Goal: Task Accomplishment & Management: Manage account settings

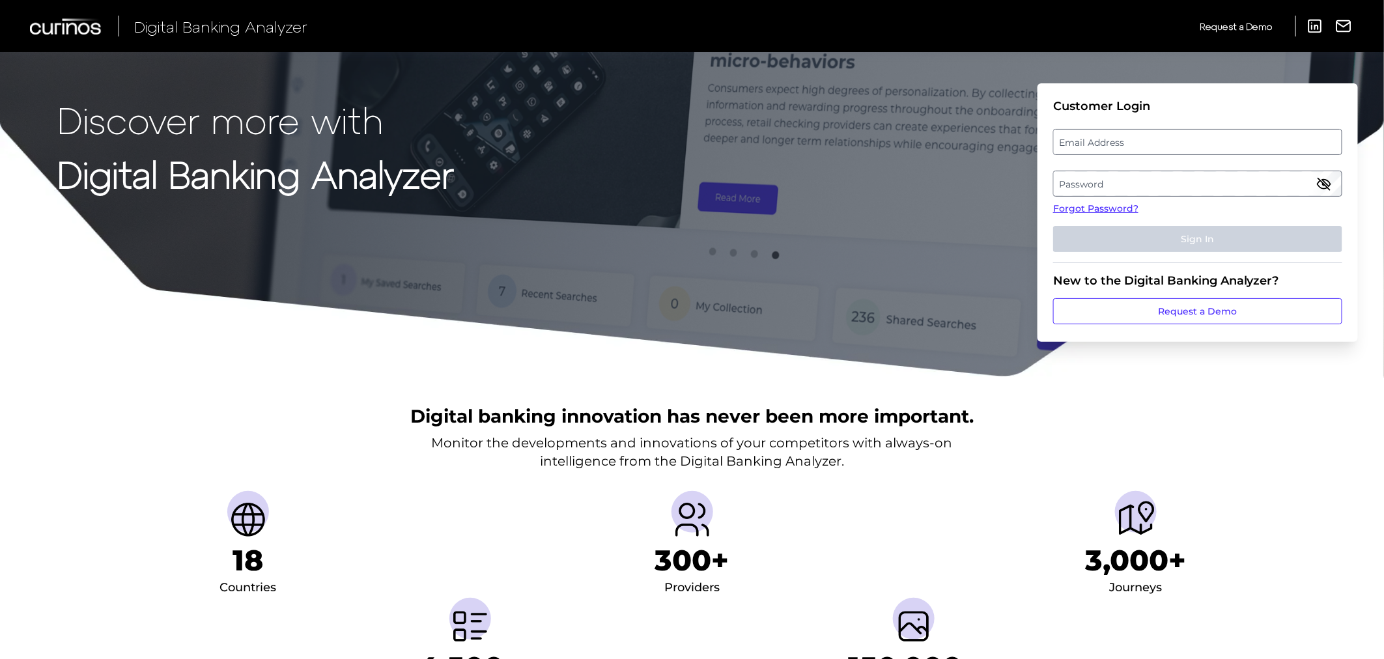
click at [1095, 148] on label "Email Address" at bounding box center [1197, 141] width 287 height 23
click at [1095, 148] on input "email" at bounding box center [1197, 142] width 289 height 26
type input "[PERSON_NAME][EMAIL_ADDRESS][DOMAIN_NAME]"
click at [1084, 177] on label "Password" at bounding box center [1197, 183] width 287 height 23
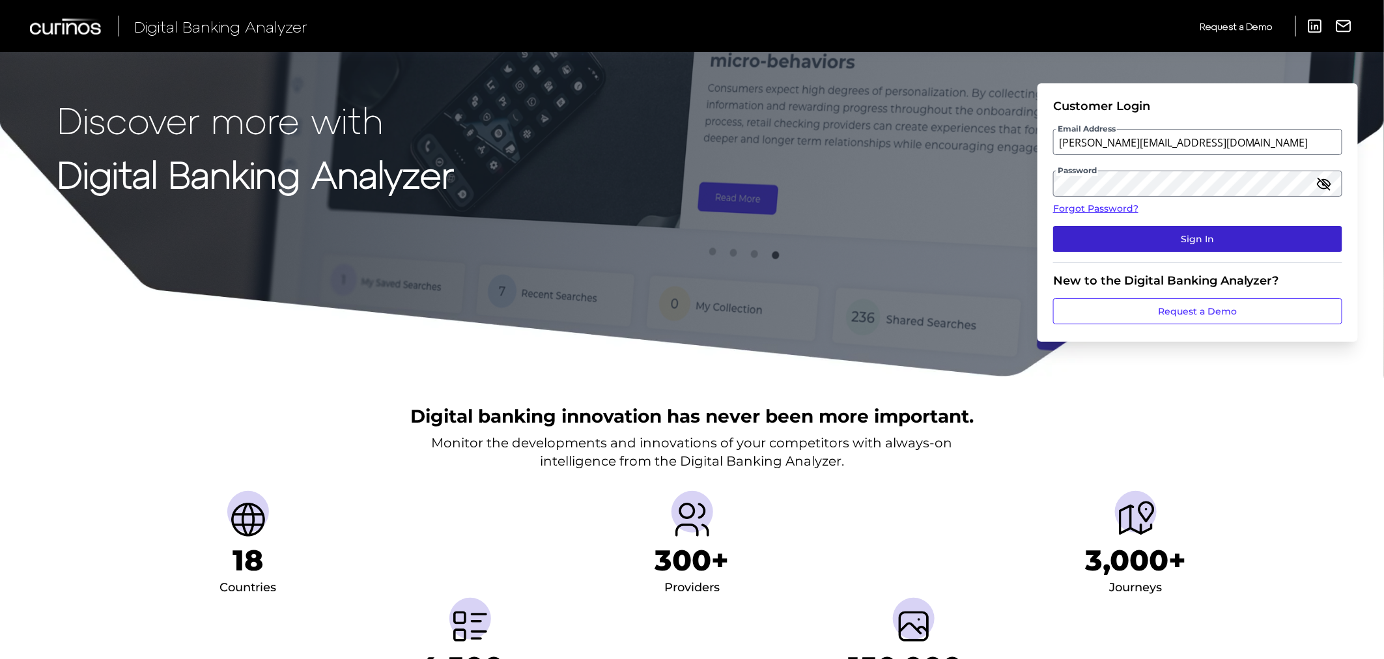
click at [1179, 231] on button "Sign In" at bounding box center [1197, 239] width 289 height 26
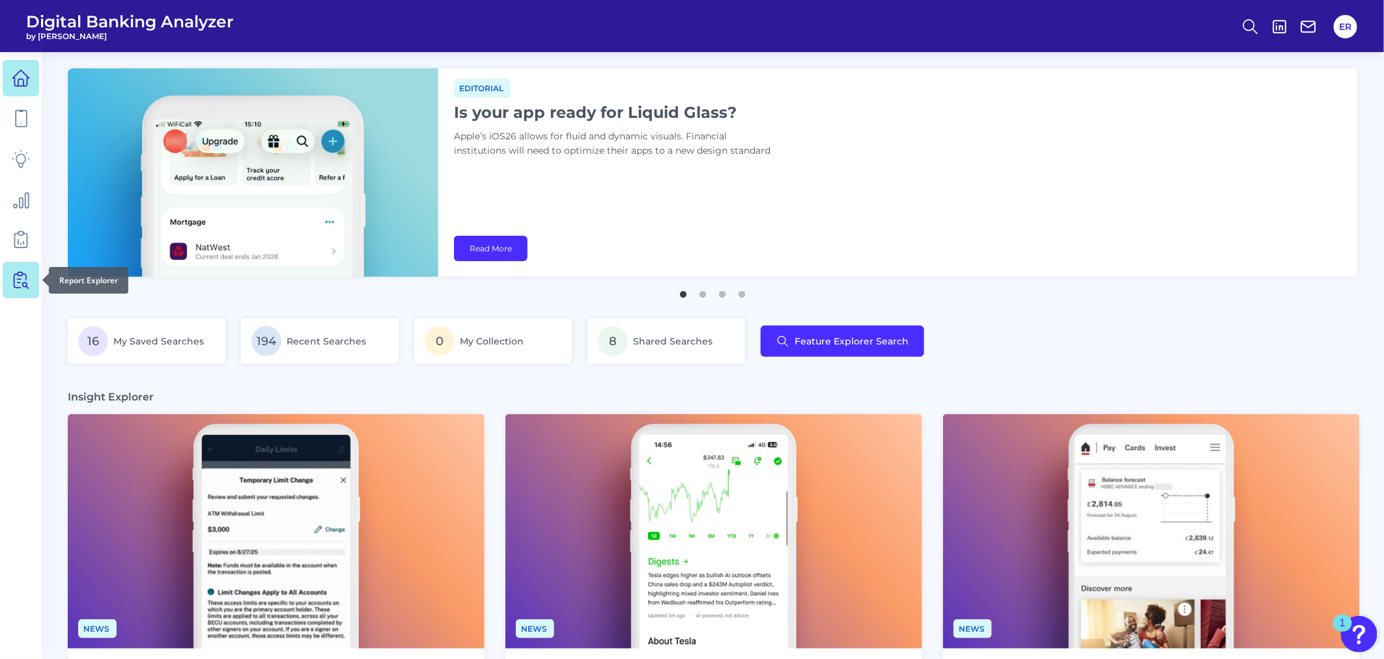
click at [24, 281] on icon at bounding box center [21, 280] width 18 height 18
